Goal: Complete application form

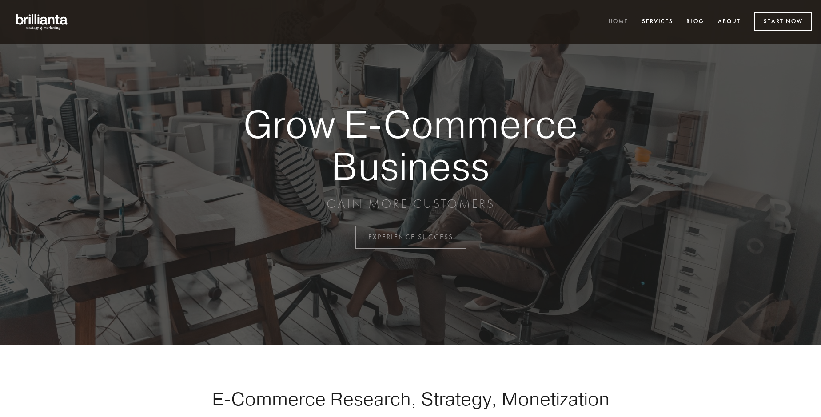
scroll to position [2328, 0]
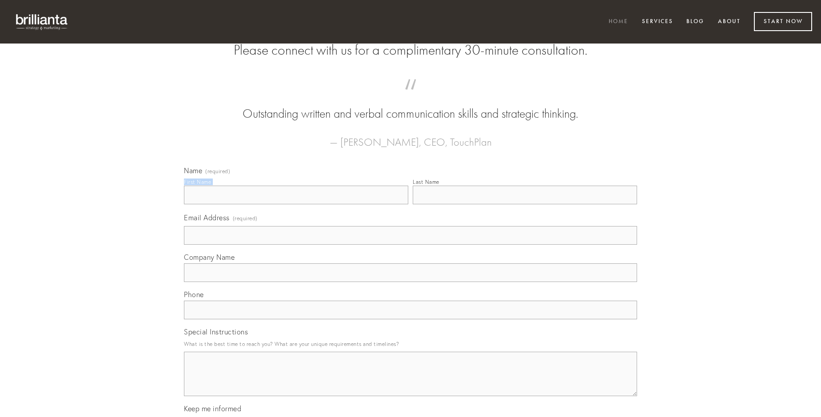
type input "[PERSON_NAME]"
click at [525, 204] on input "Last Name" at bounding box center [525, 195] width 224 height 19
type input "[PERSON_NAME]"
click at [410, 245] on input "Email Address (required)" at bounding box center [410, 235] width 453 height 19
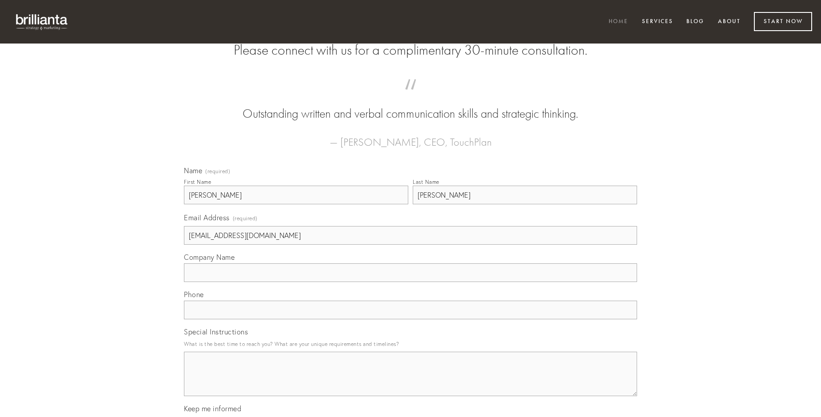
type input "[EMAIL_ADDRESS][DOMAIN_NAME]"
click at [410, 282] on input "Company Name" at bounding box center [410, 272] width 453 height 19
type input "[PERSON_NAME]"
click at [410, 319] on input "text" at bounding box center [410, 310] width 453 height 19
click at [410, 382] on textarea "Special Instructions" at bounding box center [410, 374] width 453 height 44
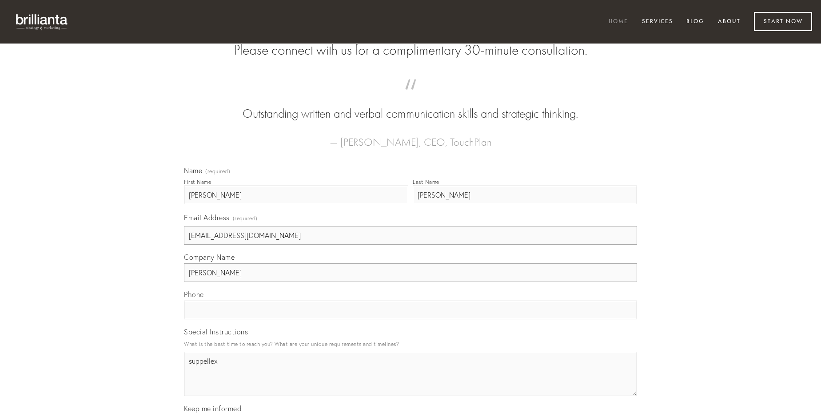
type textarea "suppellex"
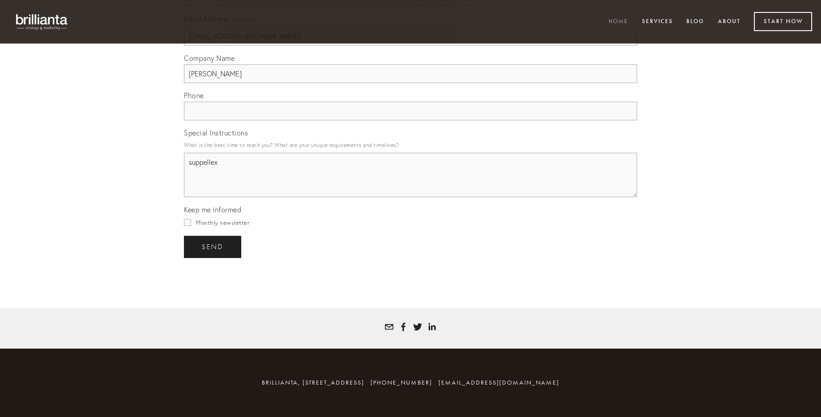
click at [213, 246] on span "send" at bounding box center [213, 247] width 22 height 8
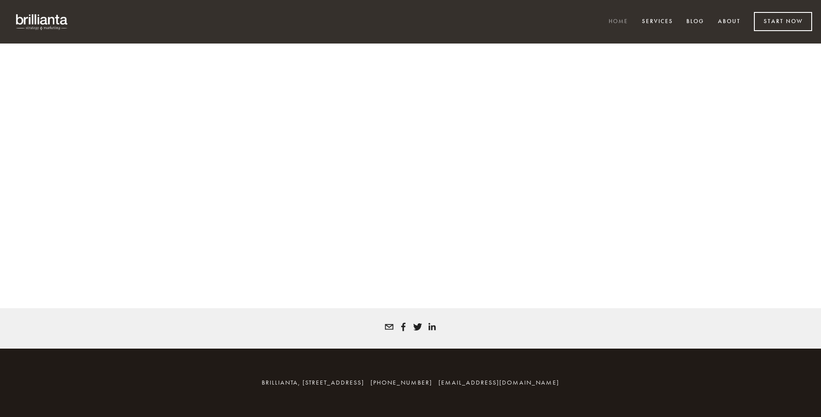
scroll to position [2316, 0]
